Goal: Task Accomplishment & Management: Manage account settings

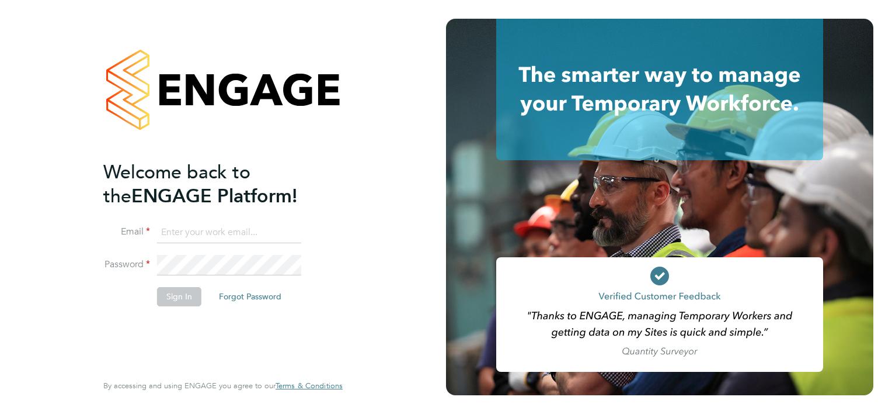
type input "[PERSON_NAME][EMAIL_ADDRESS][PERSON_NAME][DOMAIN_NAME]"
click at [175, 301] on button "Sign In" at bounding box center [179, 296] width 44 height 19
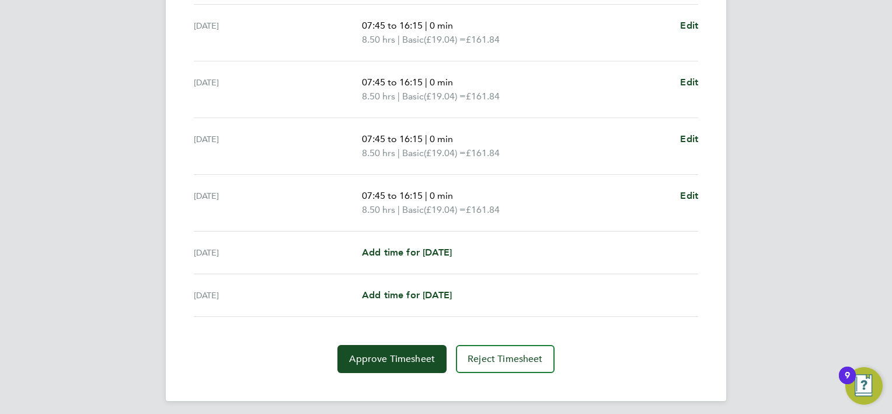
scroll to position [438, 0]
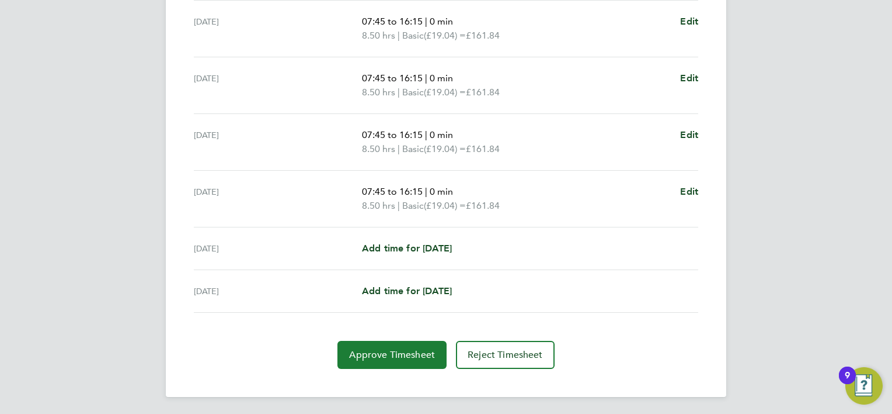
click at [411, 349] on span "Approve Timesheet" at bounding box center [392, 355] width 86 height 12
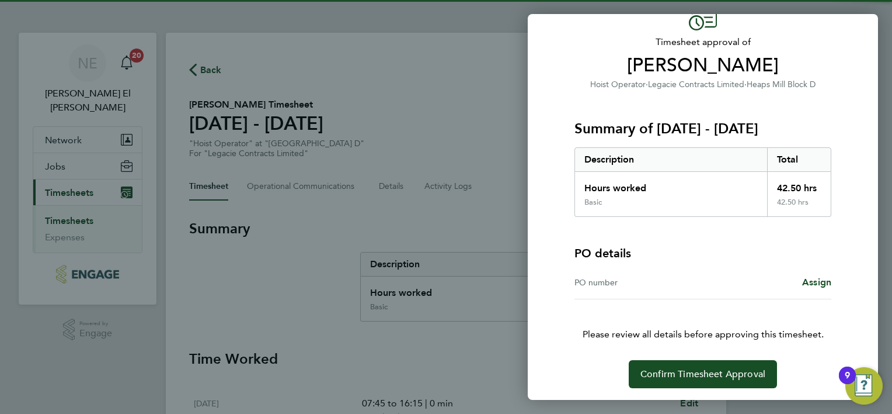
scroll to position [65, 0]
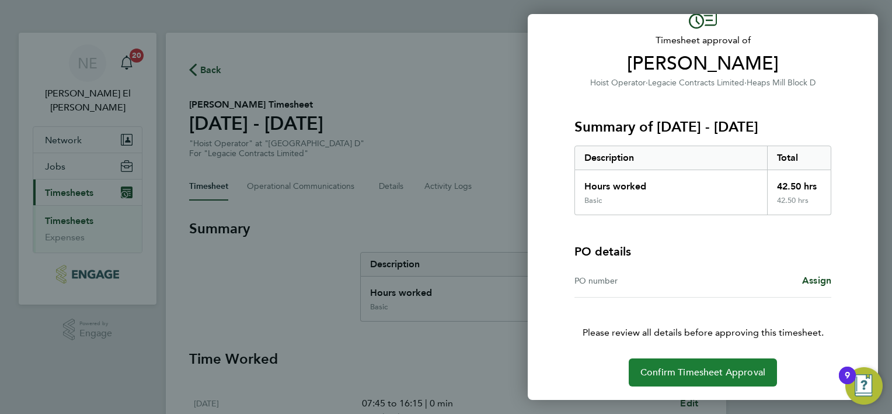
click at [763, 371] on span "Confirm Timesheet Approval" at bounding box center [703, 372] width 125 height 12
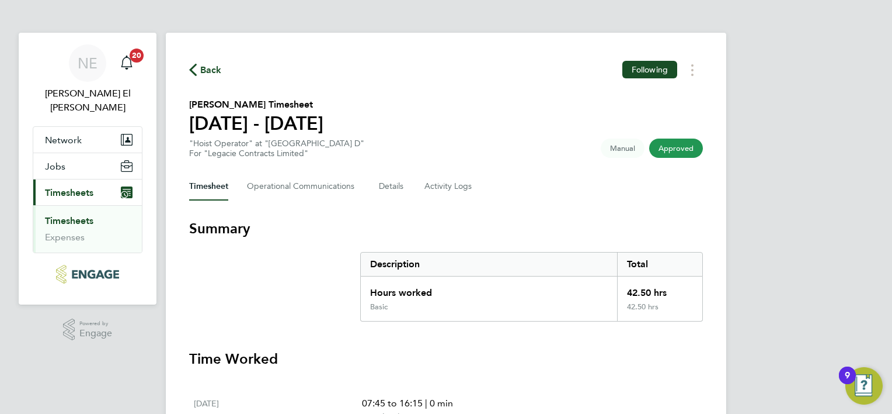
drag, startPoint x: 46, startPoint y: 27, endPoint x: 510, endPoint y: 218, distance: 502.4
click at [435, 193] on div "NE [PERSON_NAME] El [PERSON_NAME] Notifications 20 Applications: Network Sites …" at bounding box center [446, 398] width 892 height 797
click at [533, 231] on h3 "Summary" at bounding box center [446, 228] width 514 height 19
